Goal: Check status: Check status

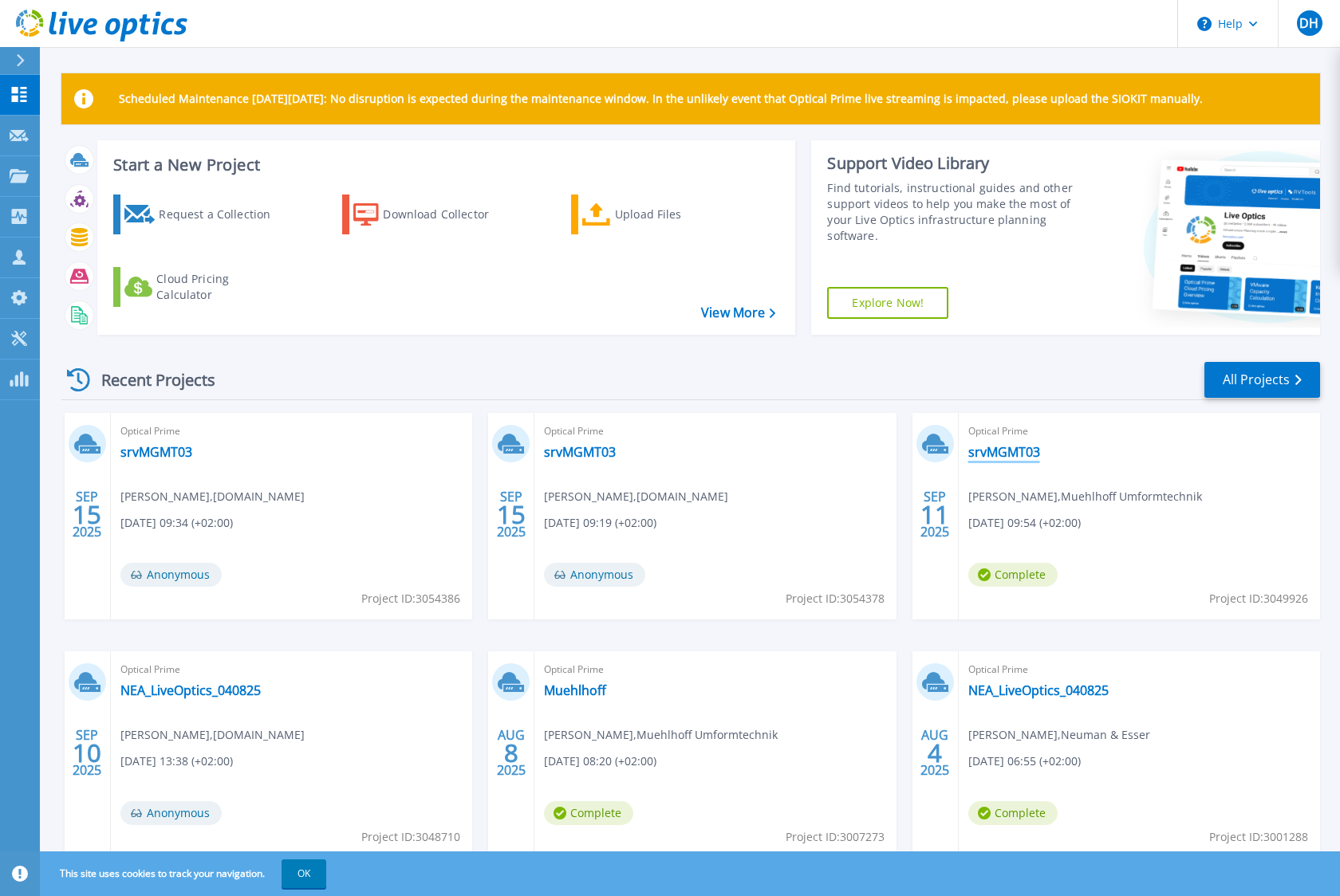
click at [1017, 446] on link "srvMGMT03" at bounding box center [1004, 452] width 72 height 16
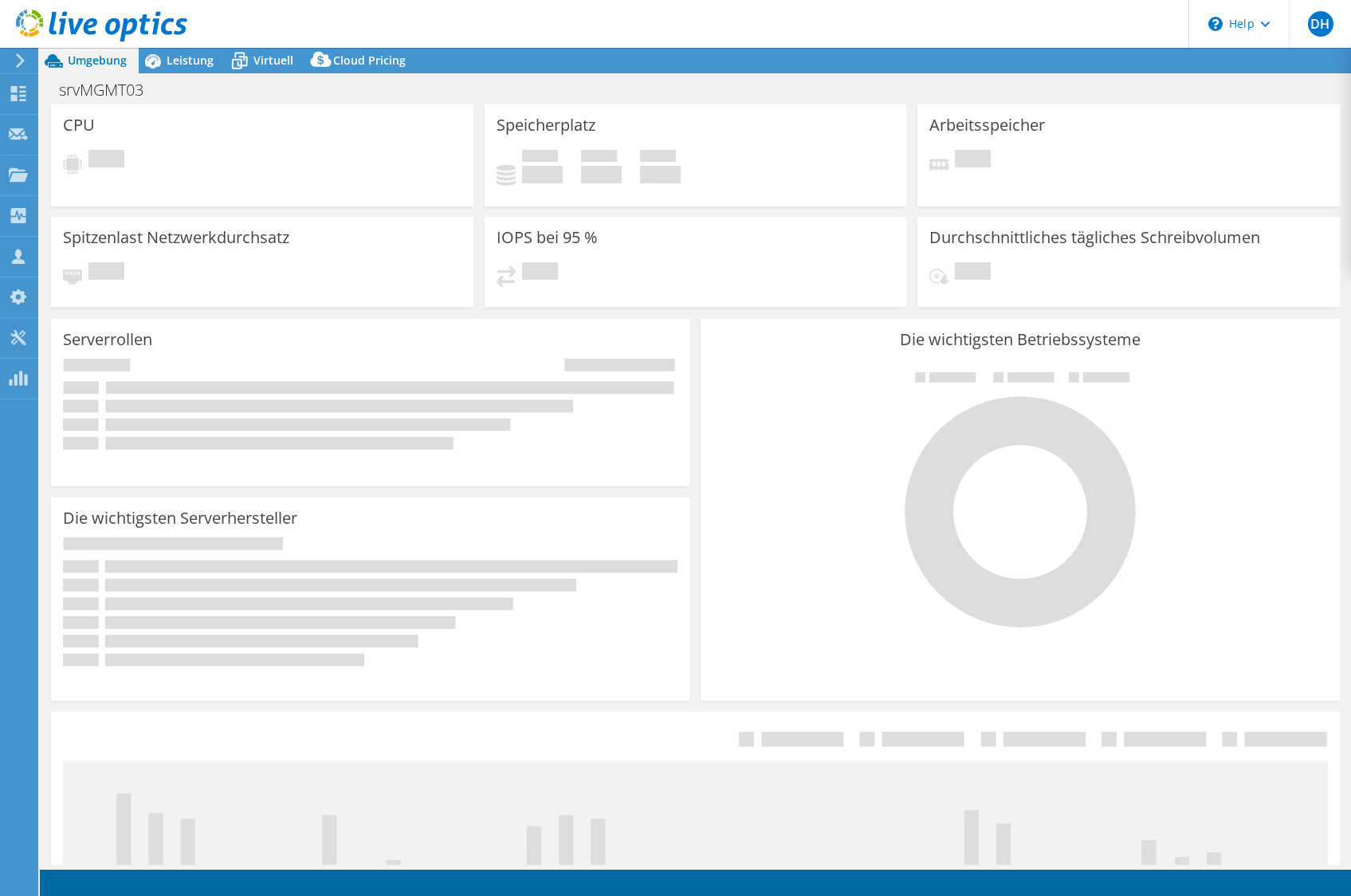
select select "USD"
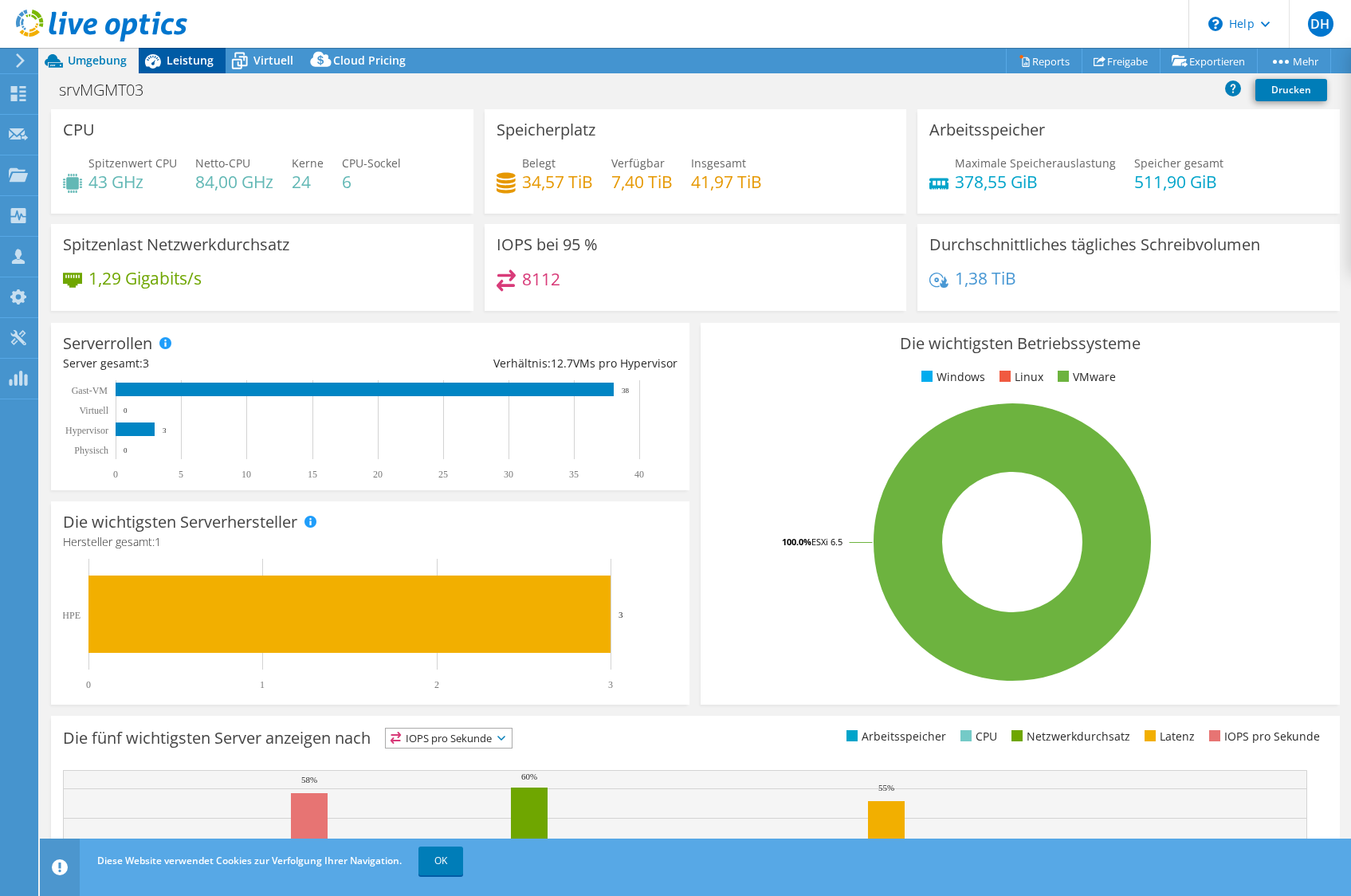
click at [172, 63] on span "Leistung" at bounding box center [189, 60] width 47 height 15
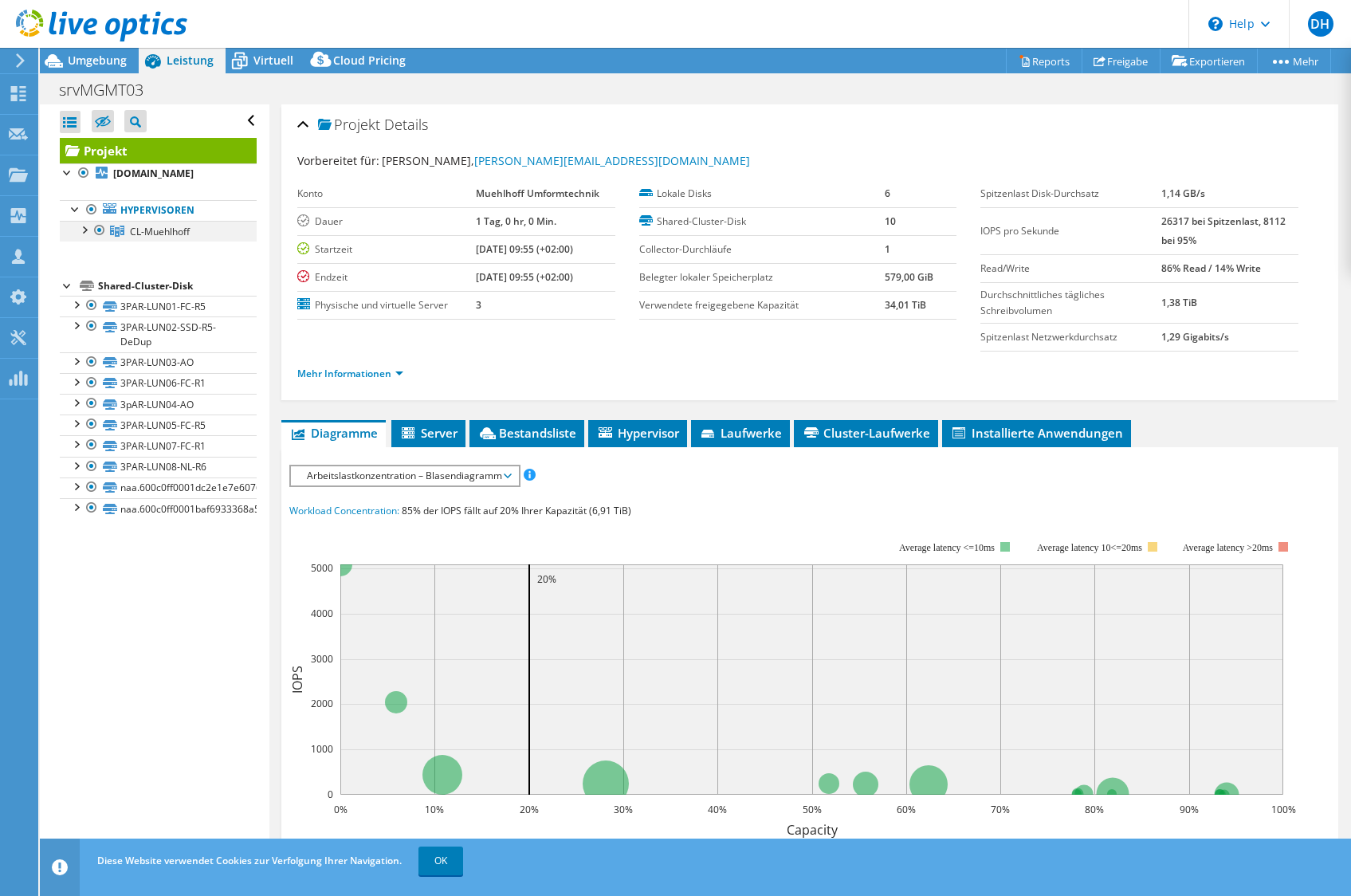
click at [84, 232] on div at bounding box center [84, 228] width 16 height 16
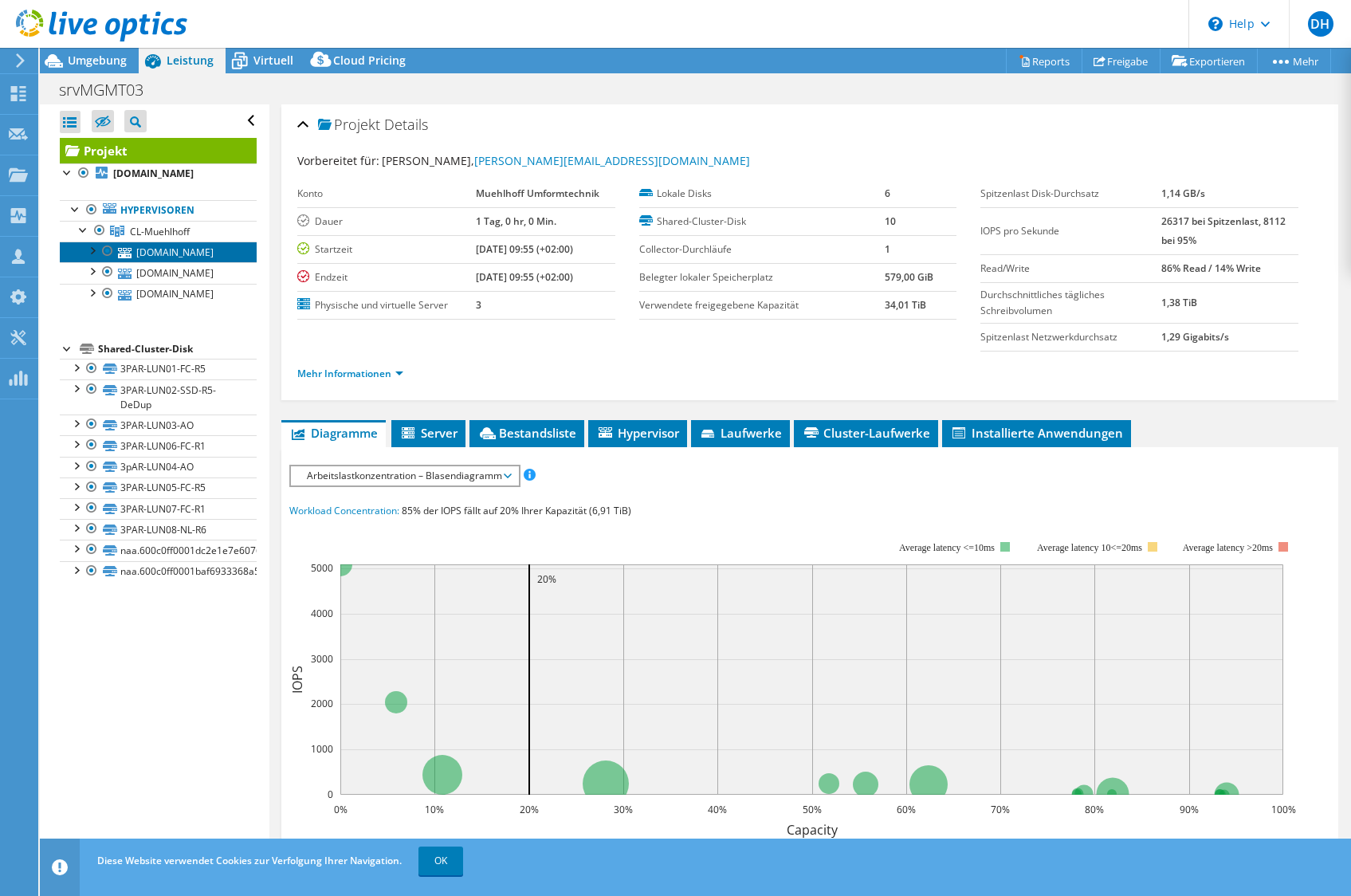
click at [218, 256] on link "[DOMAIN_NAME]" at bounding box center [158, 252] width 197 height 21
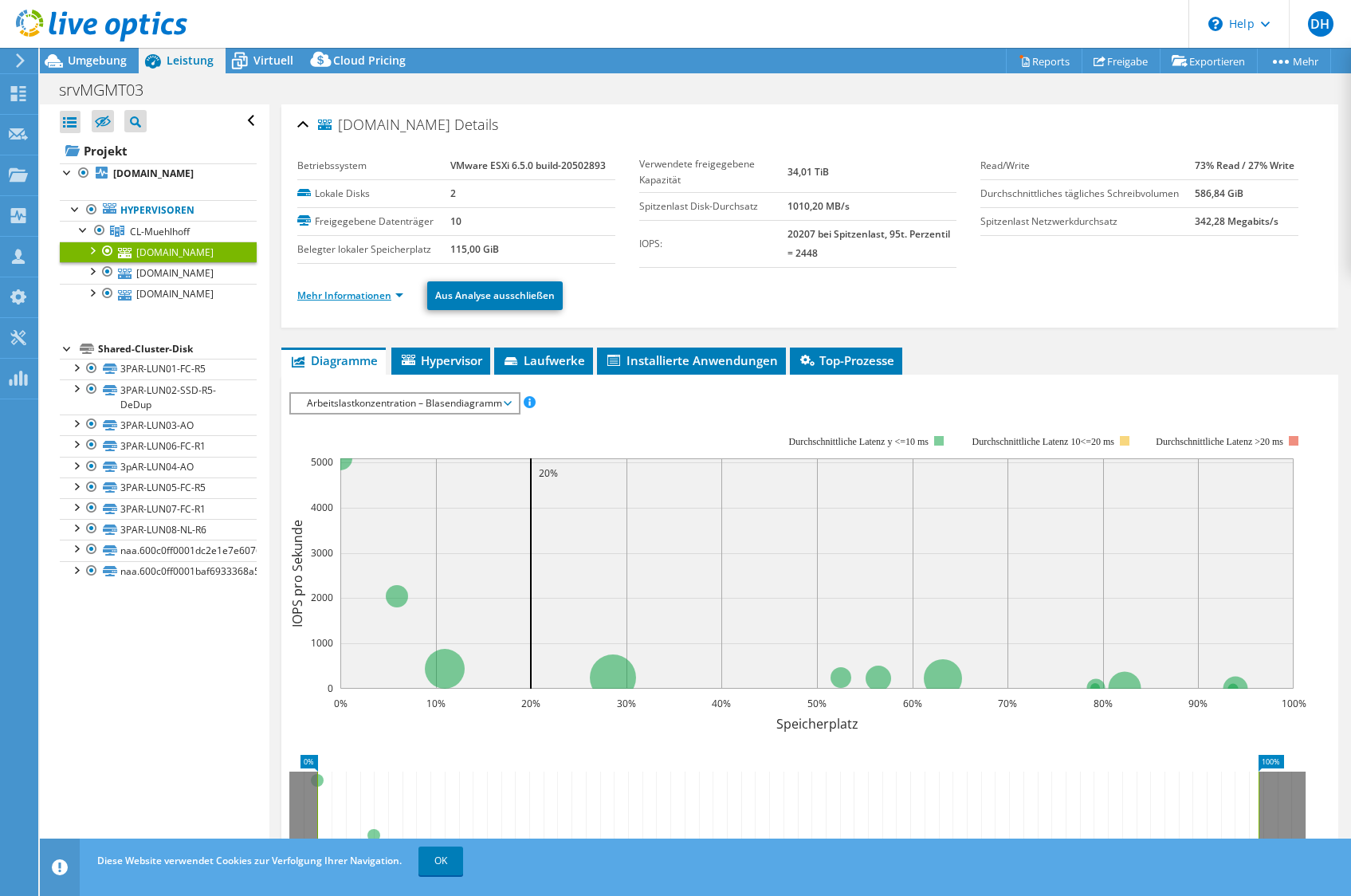
click at [395, 296] on link "Mehr Informationen" at bounding box center [350, 295] width 106 height 13
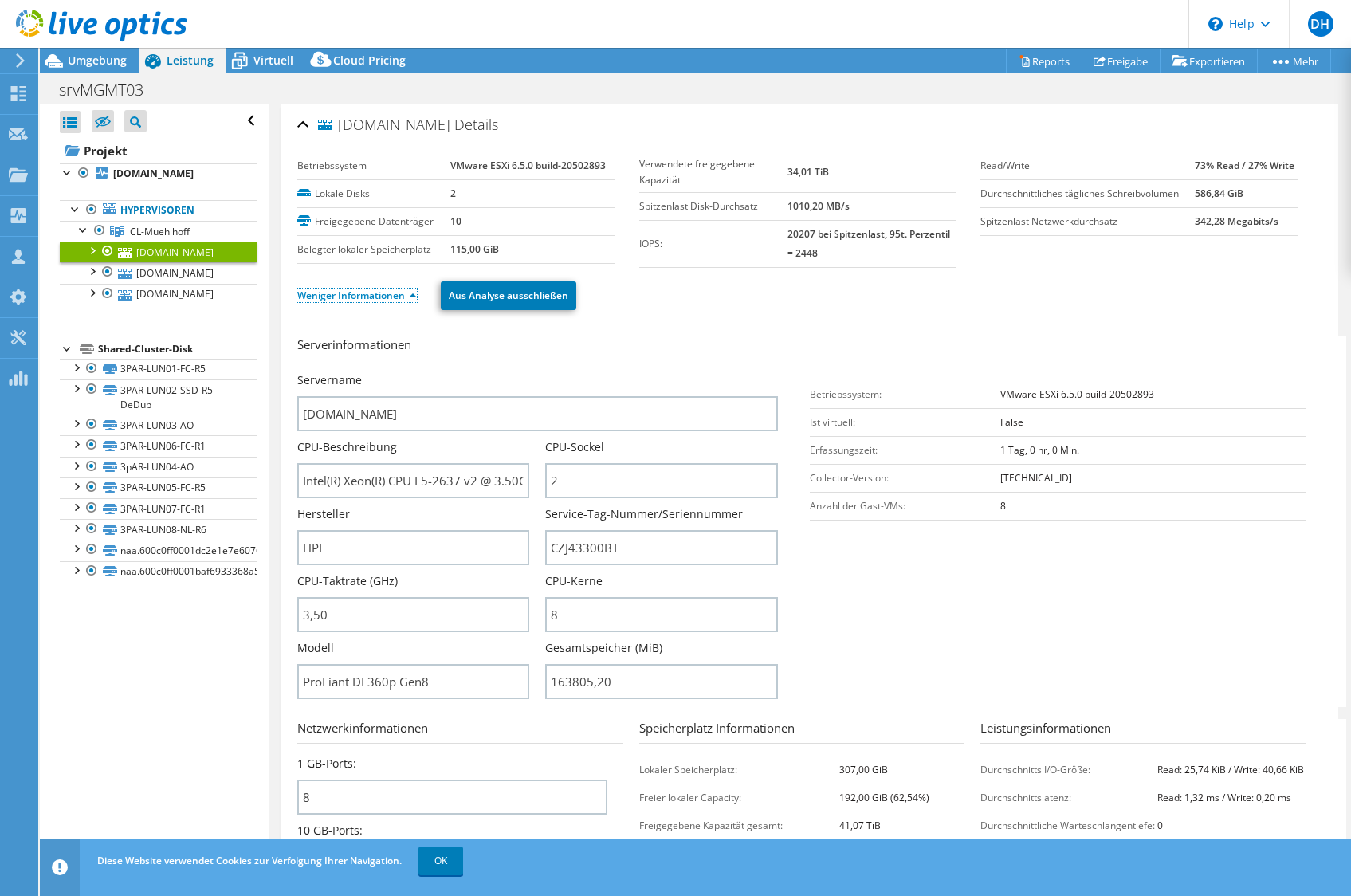
scroll to position [79, 0]
